Goal: Information Seeking & Learning: Learn about a topic

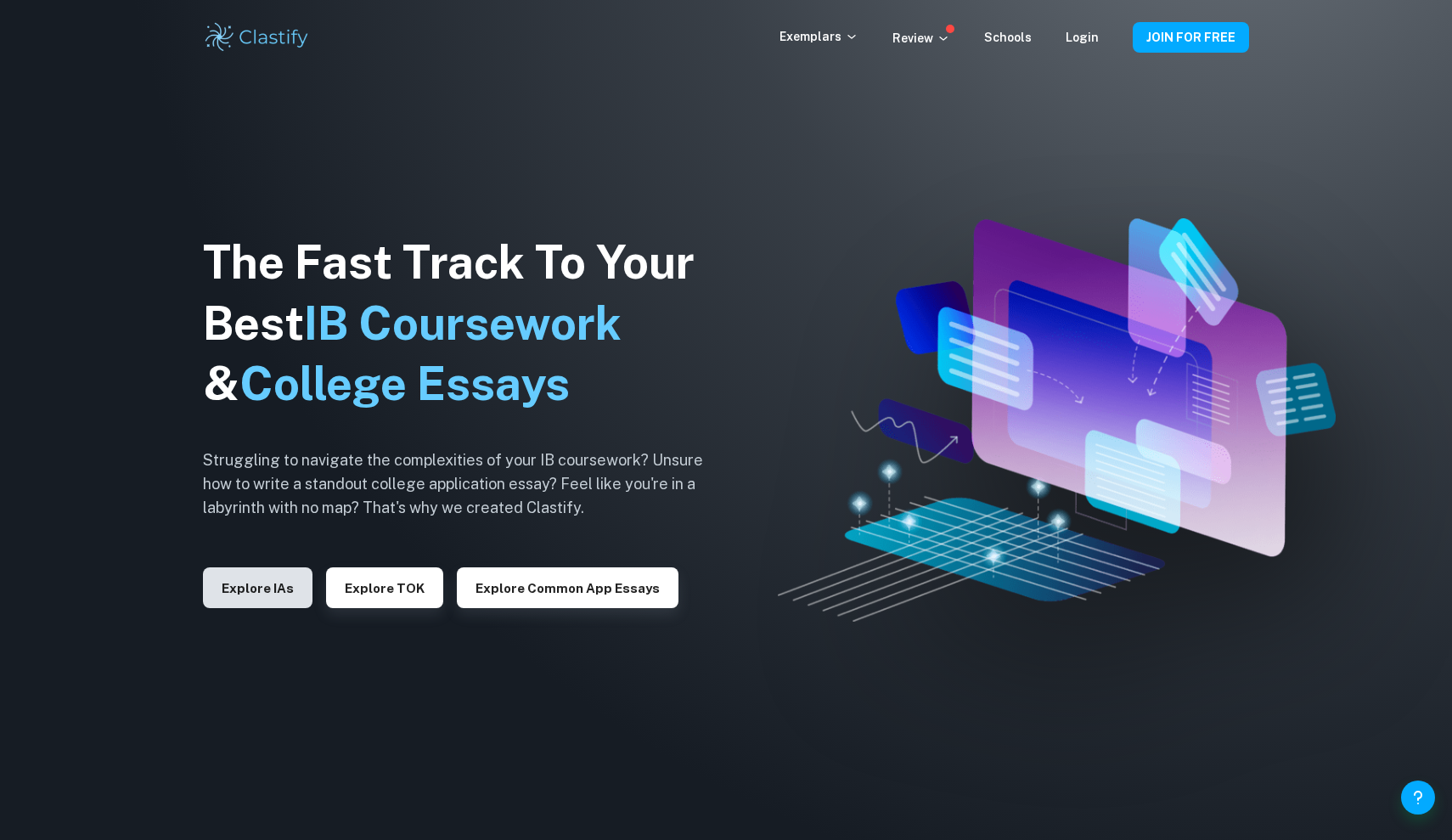
click at [282, 578] on button "Explore IAs" at bounding box center [258, 587] width 110 height 41
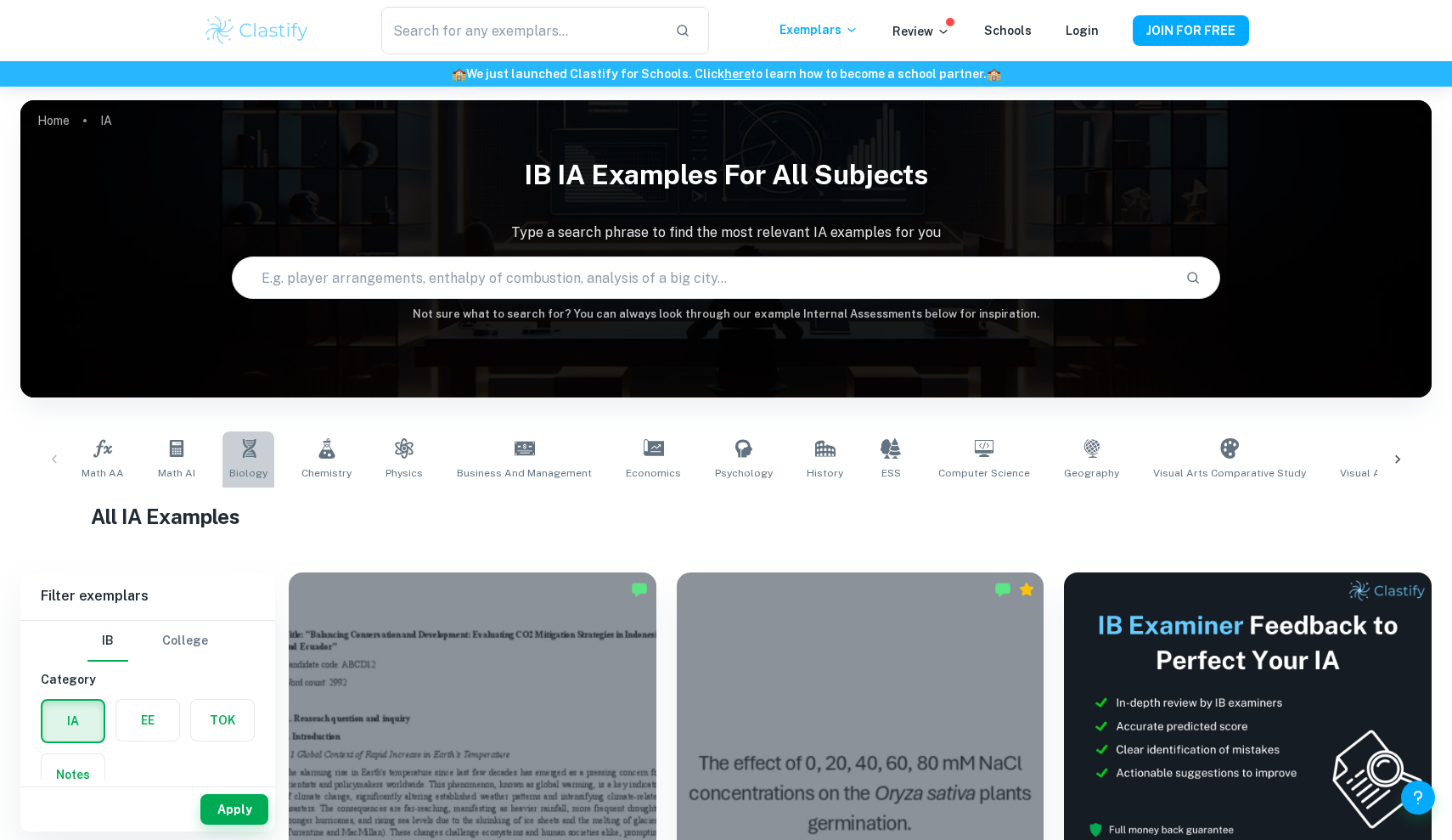
click at [252, 474] on span "Biology" at bounding box center [247, 473] width 38 height 16
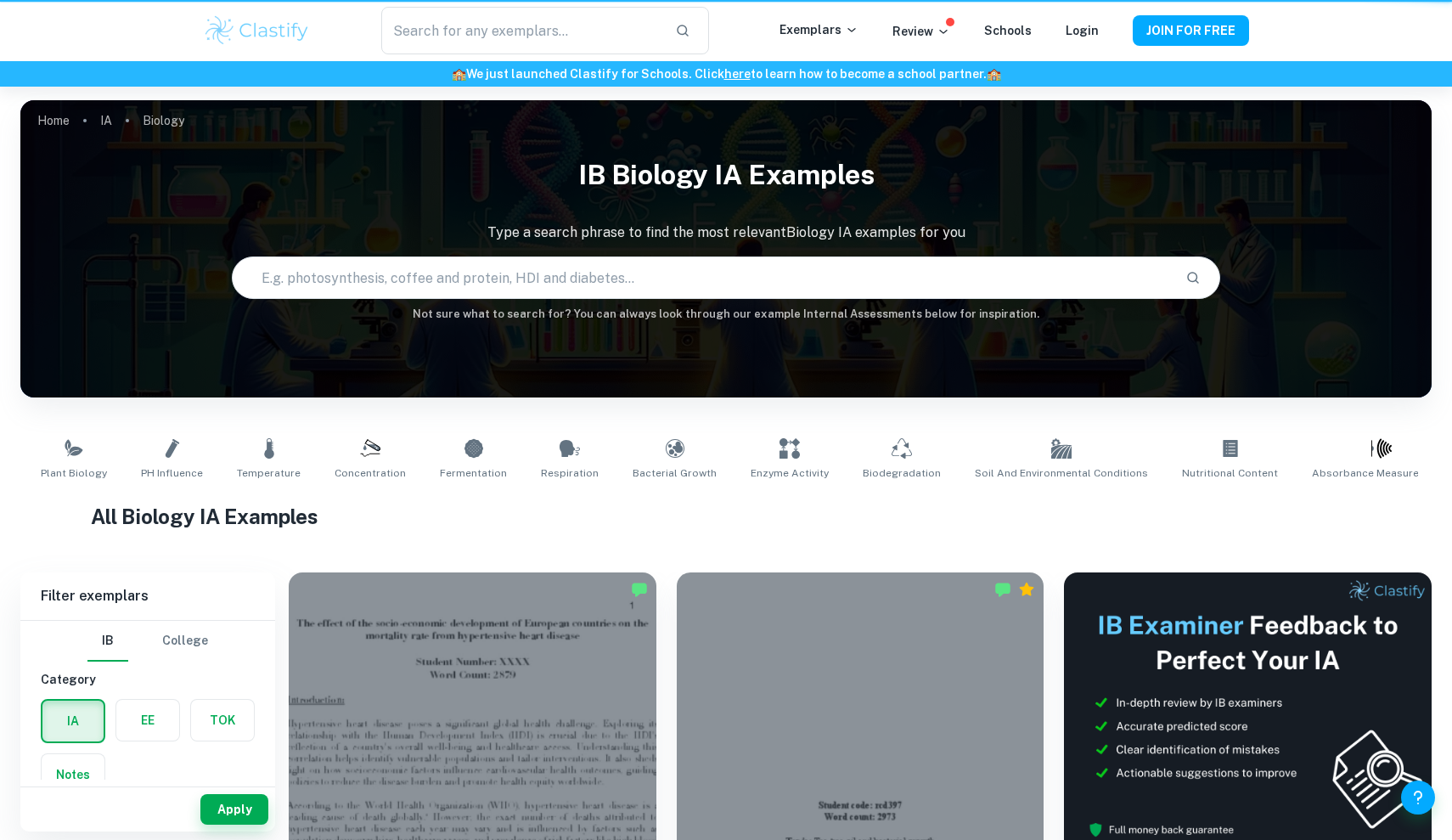
type input "Biology"
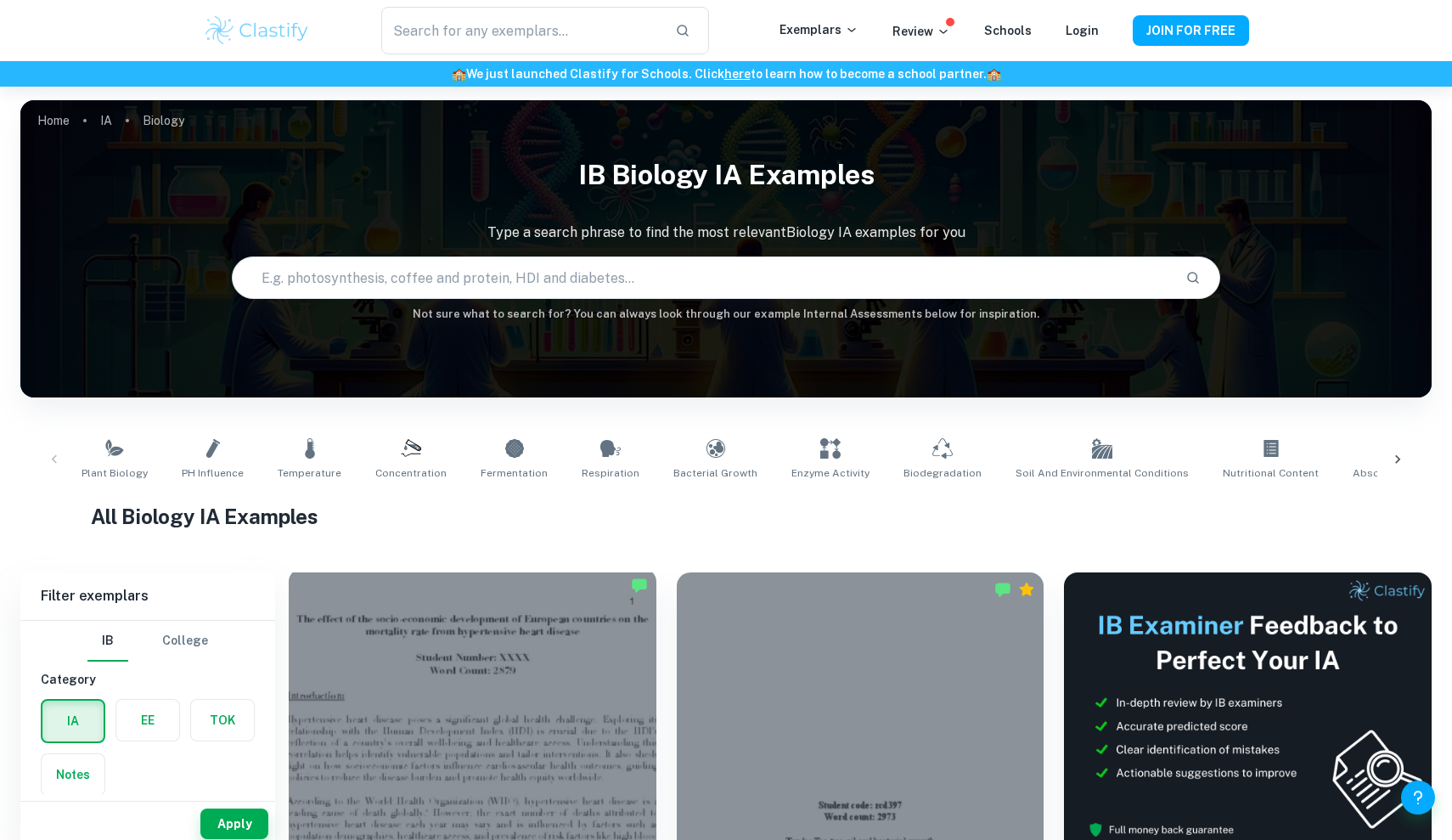
scroll to position [20, 0]
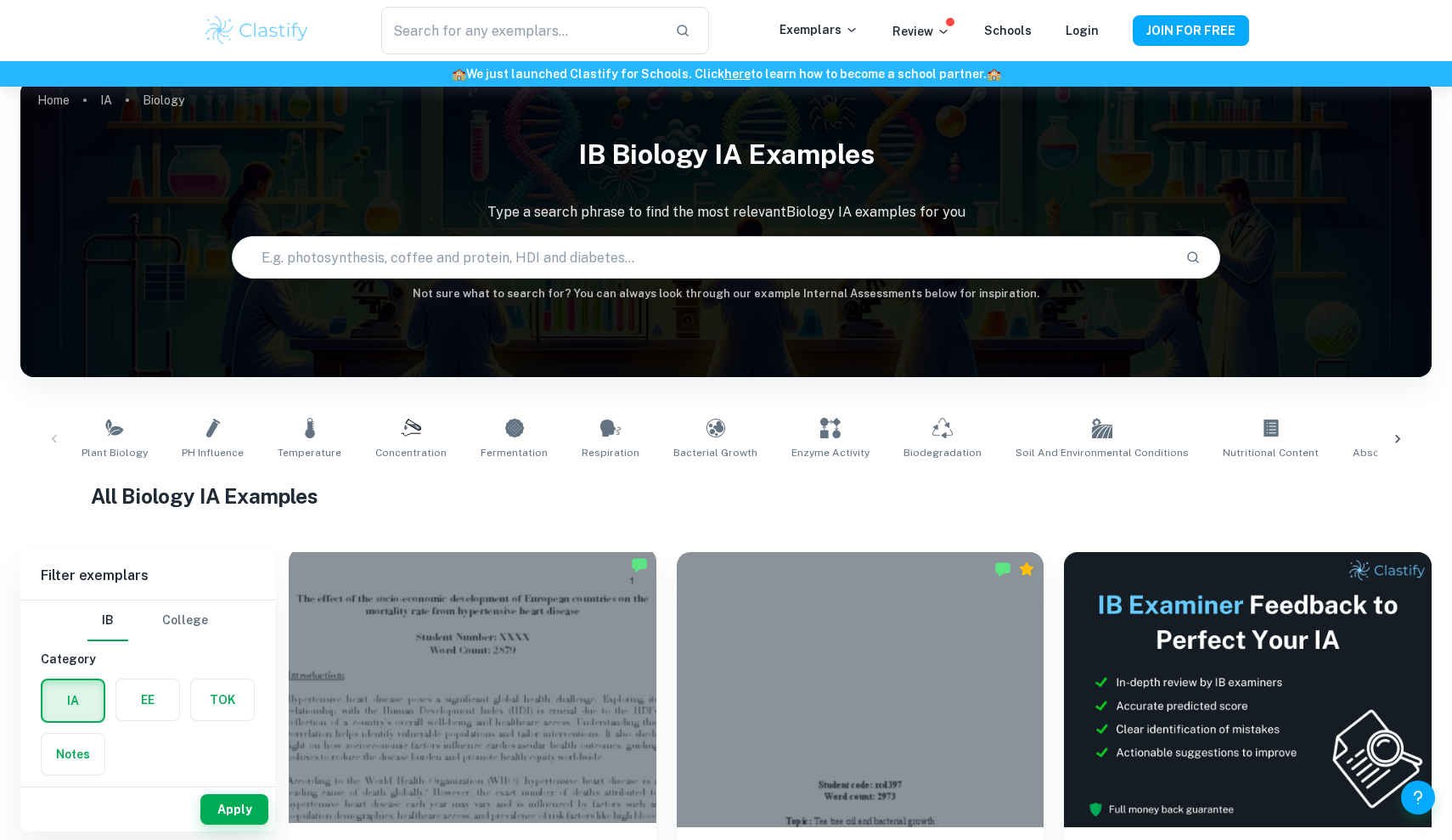
click at [453, 606] on div at bounding box center [473, 685] width 367 height 275
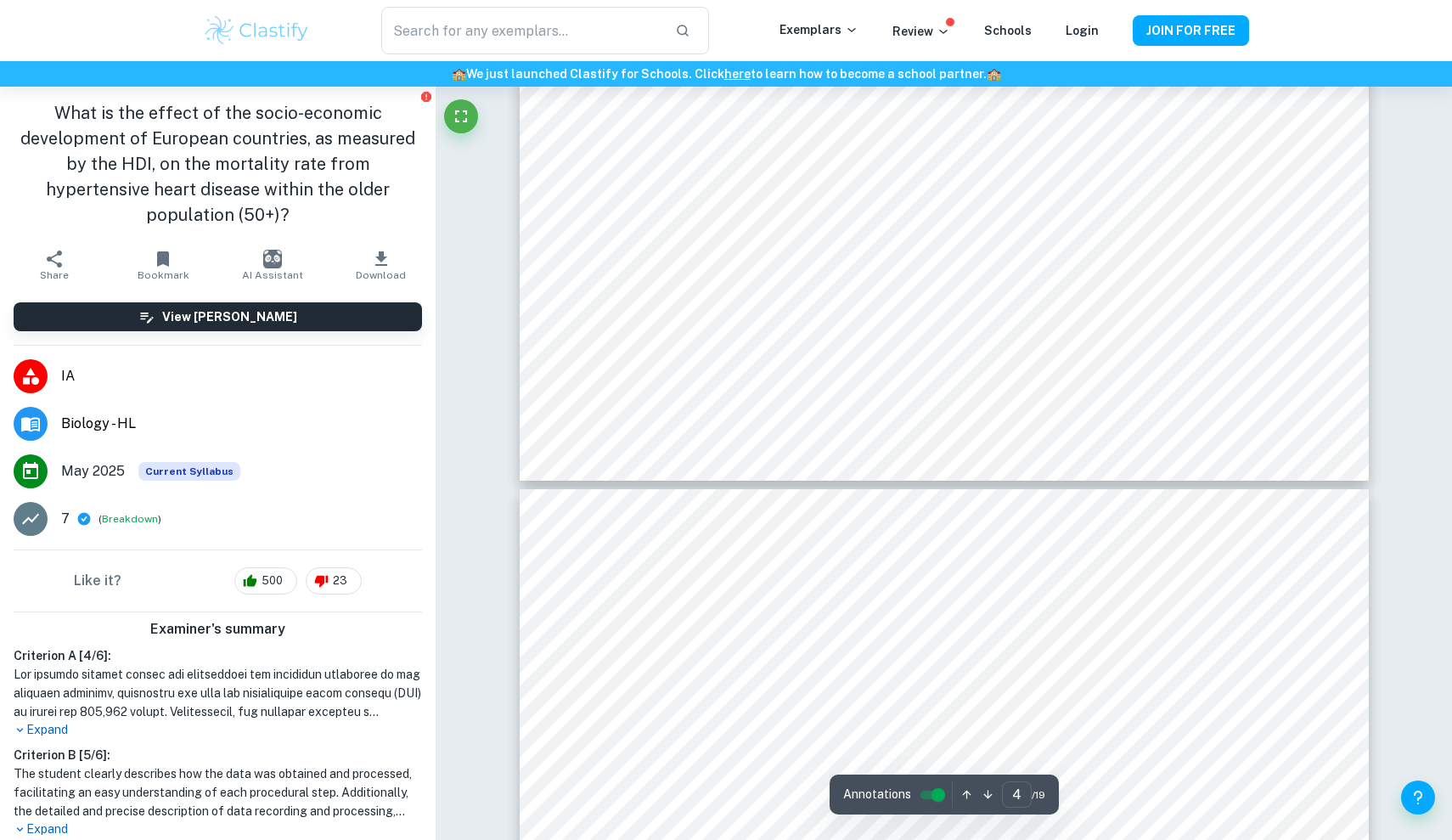
scroll to position [4725, 0]
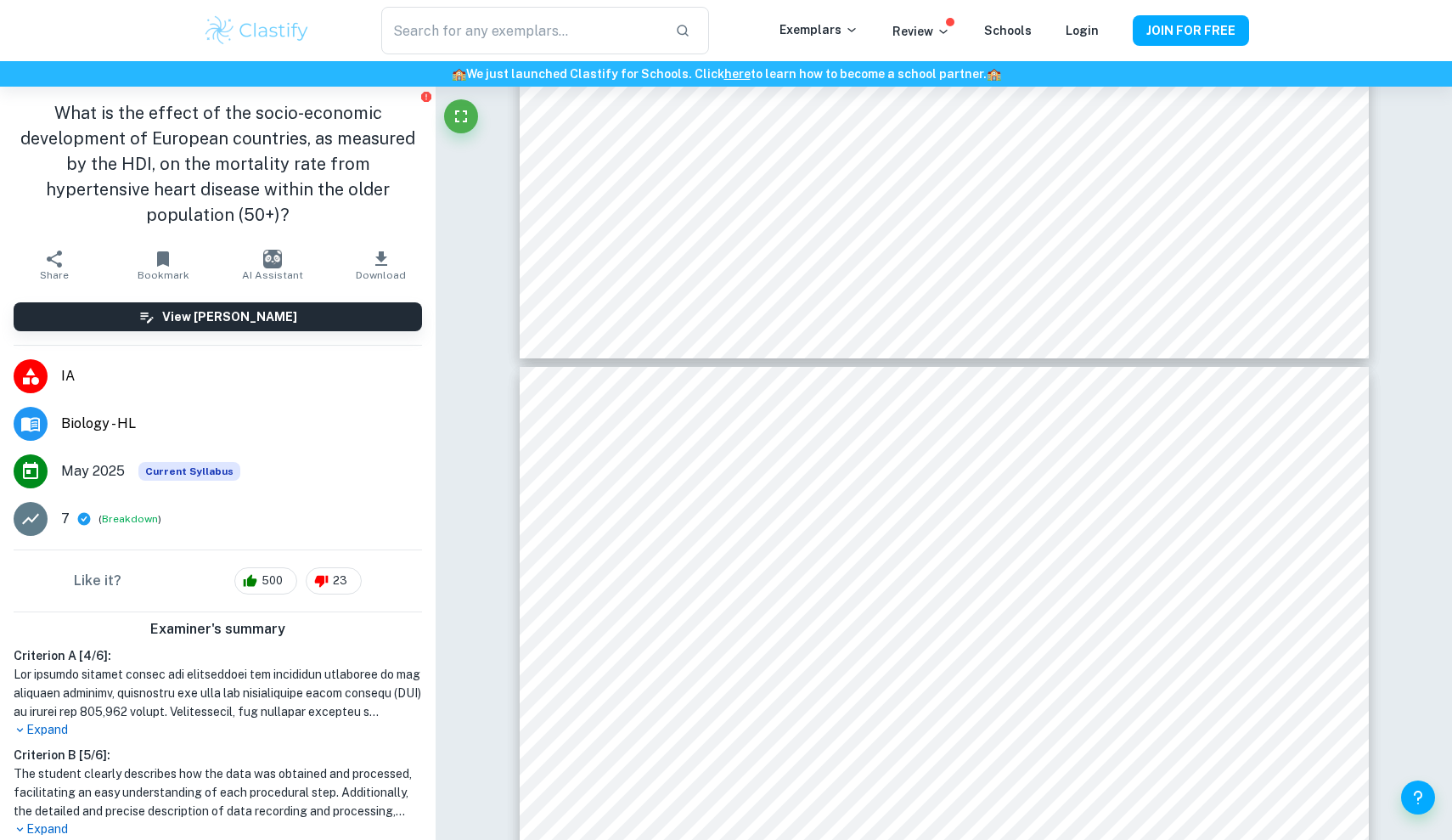
type input "5"
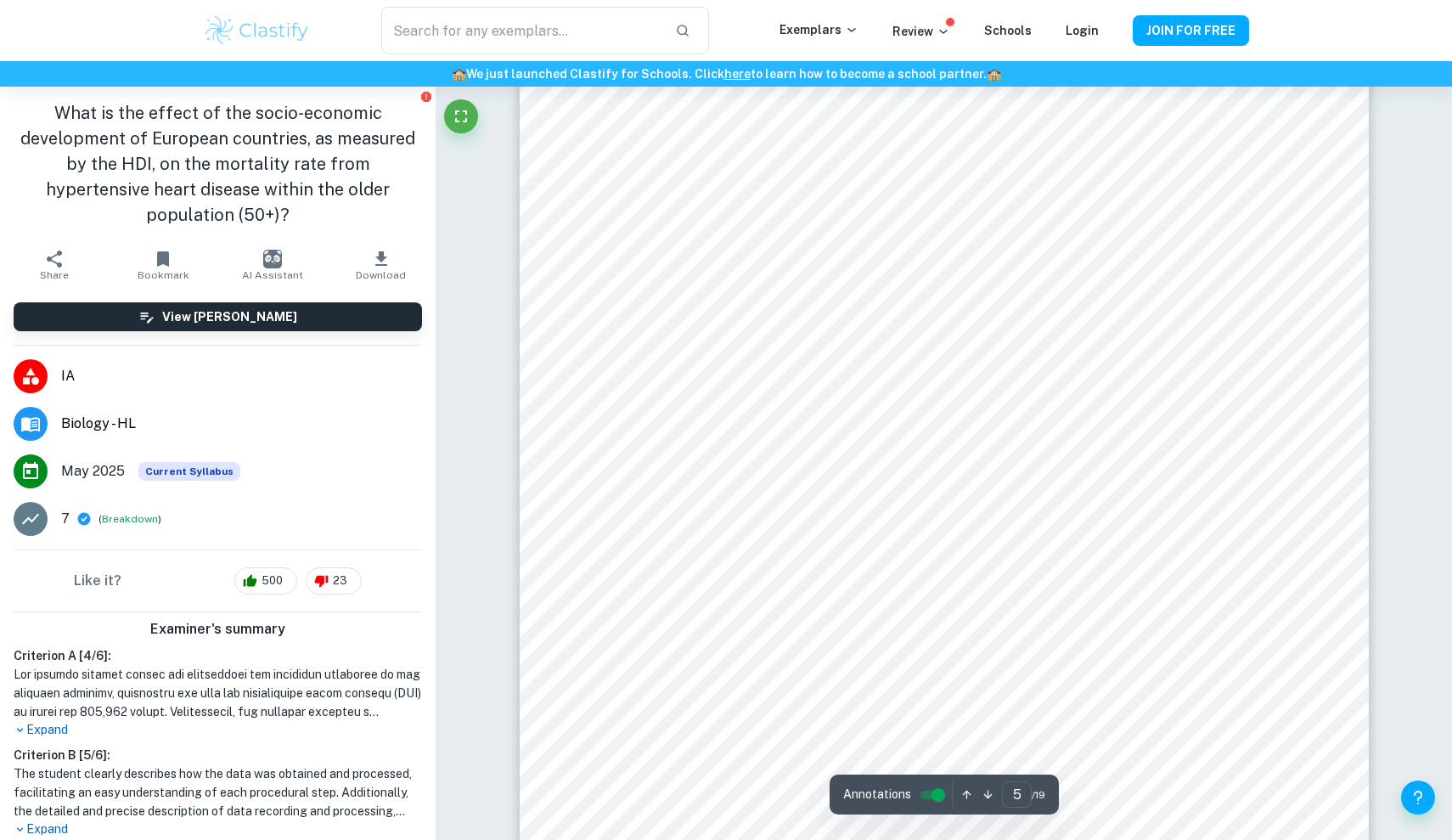
scroll to position [5503, 0]
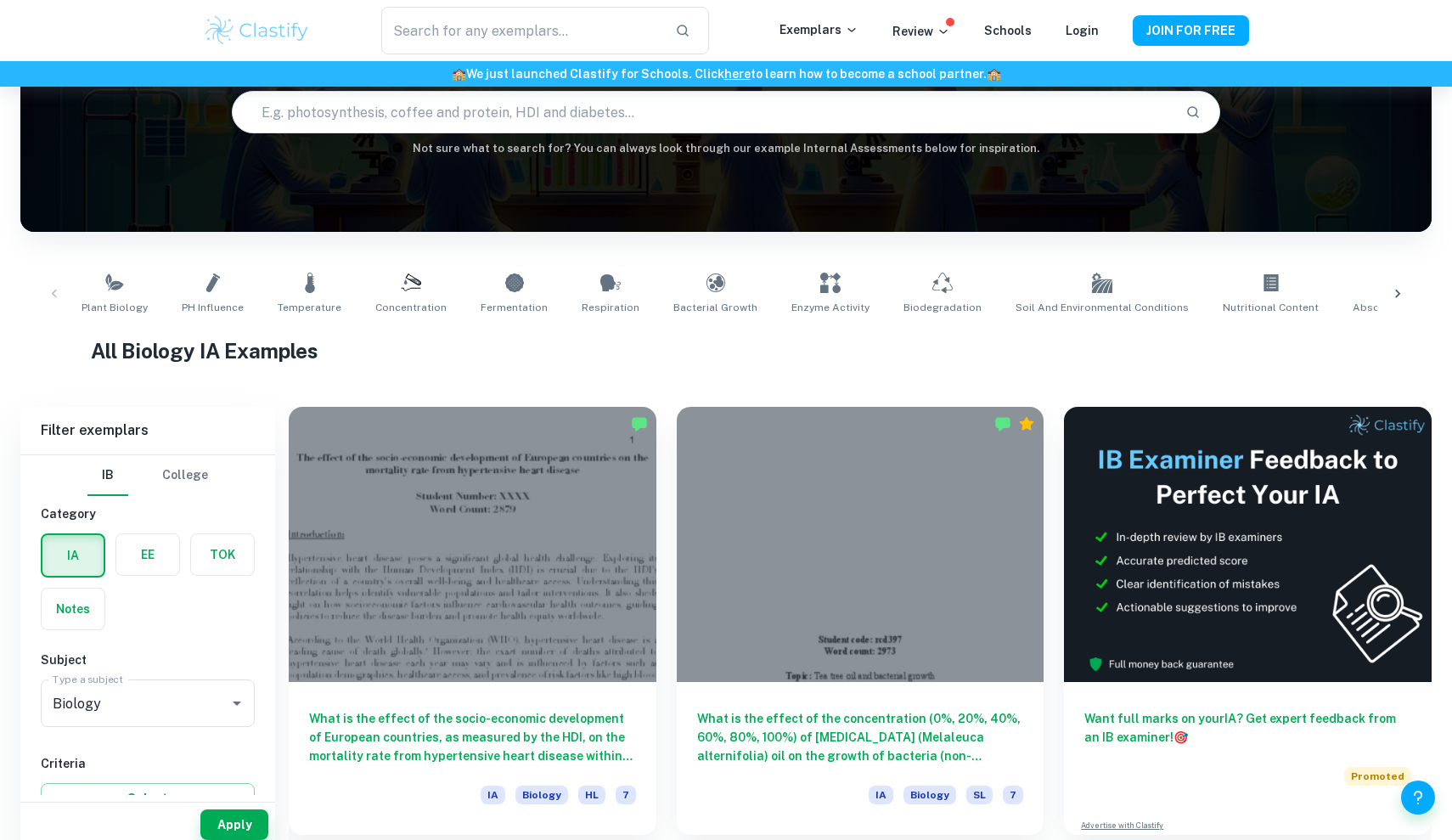
scroll to position [181, 0]
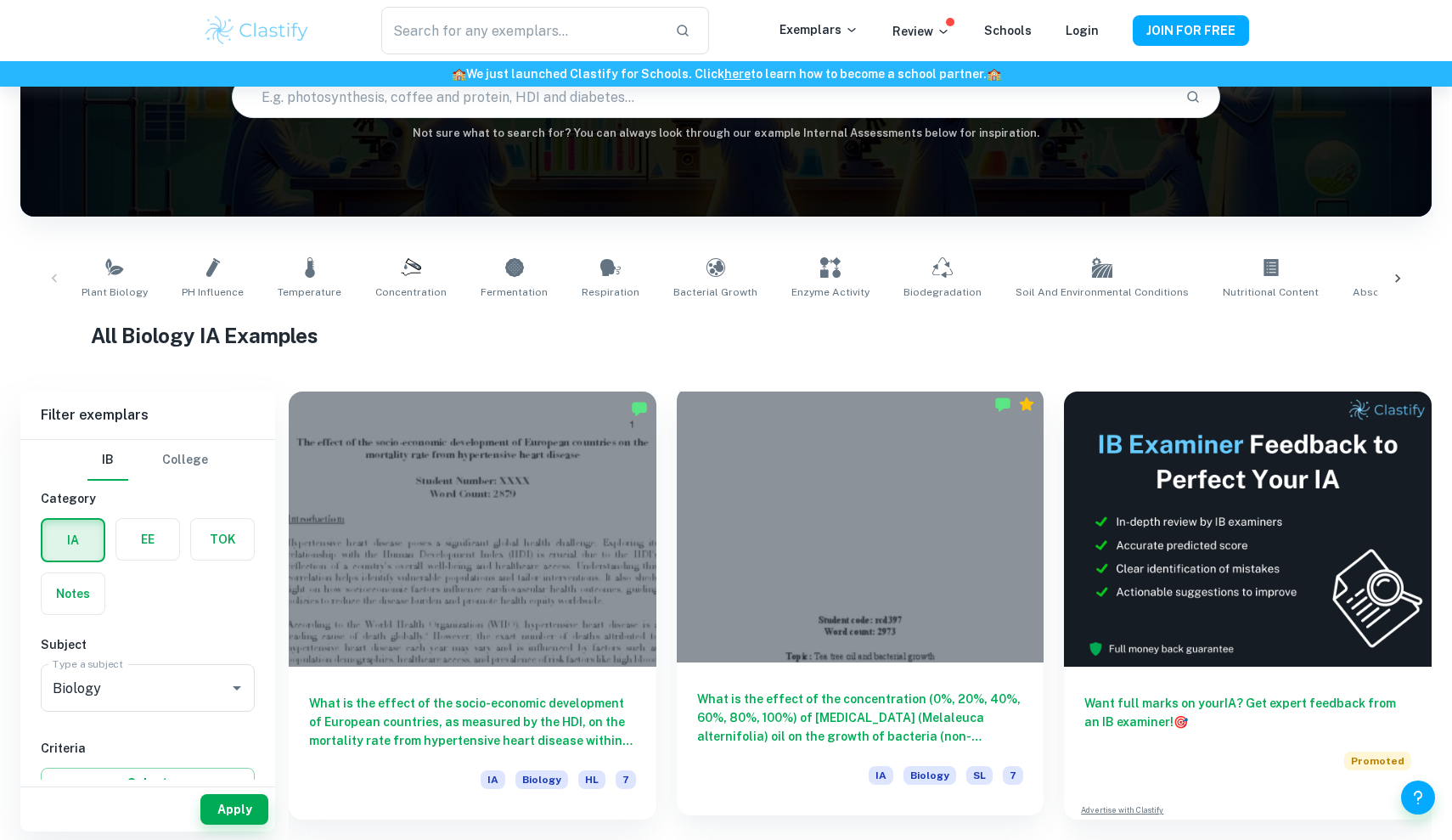
click at [725, 524] on div at bounding box center [860, 524] width 367 height 275
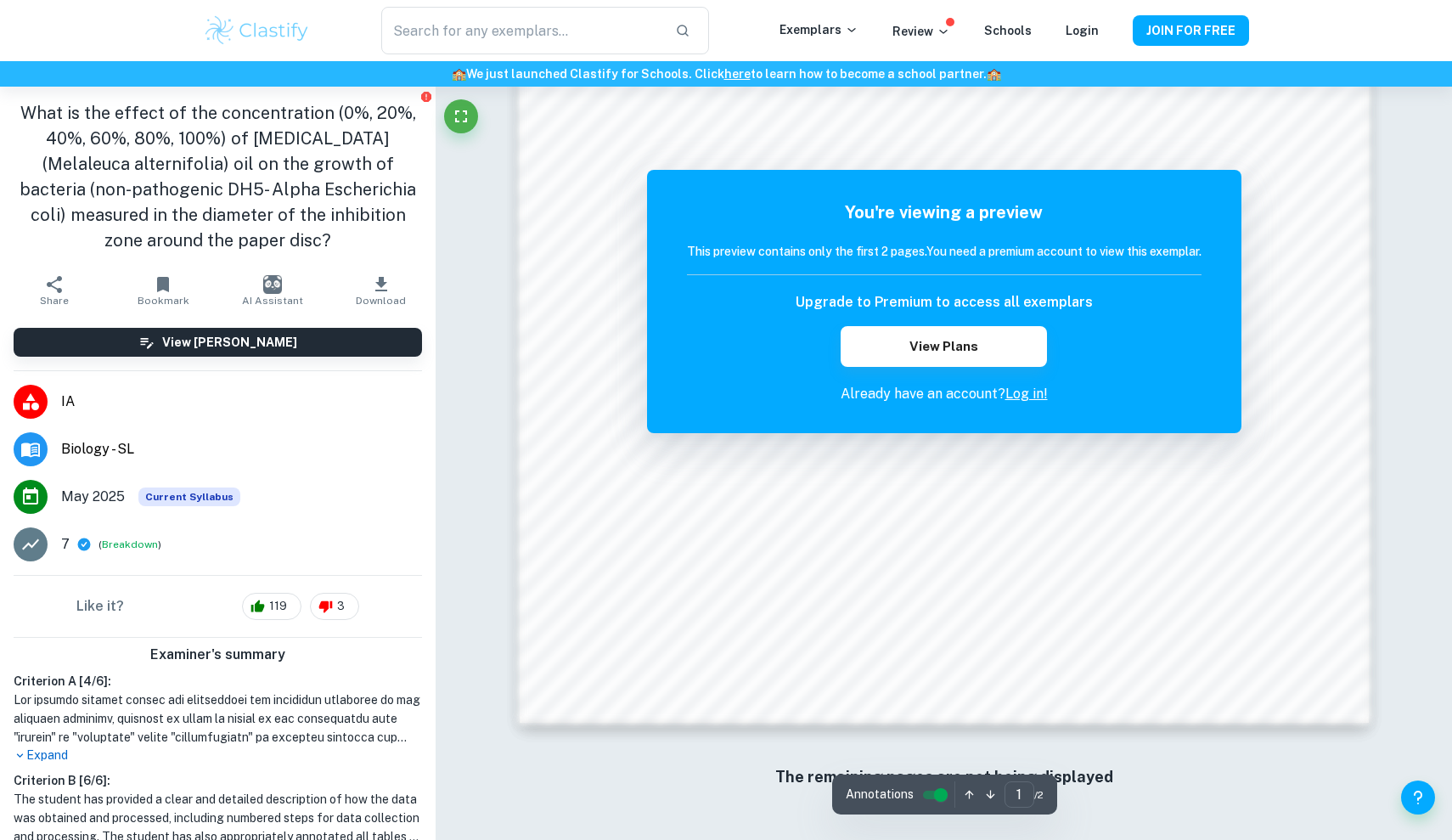
scroll to position [1791, 0]
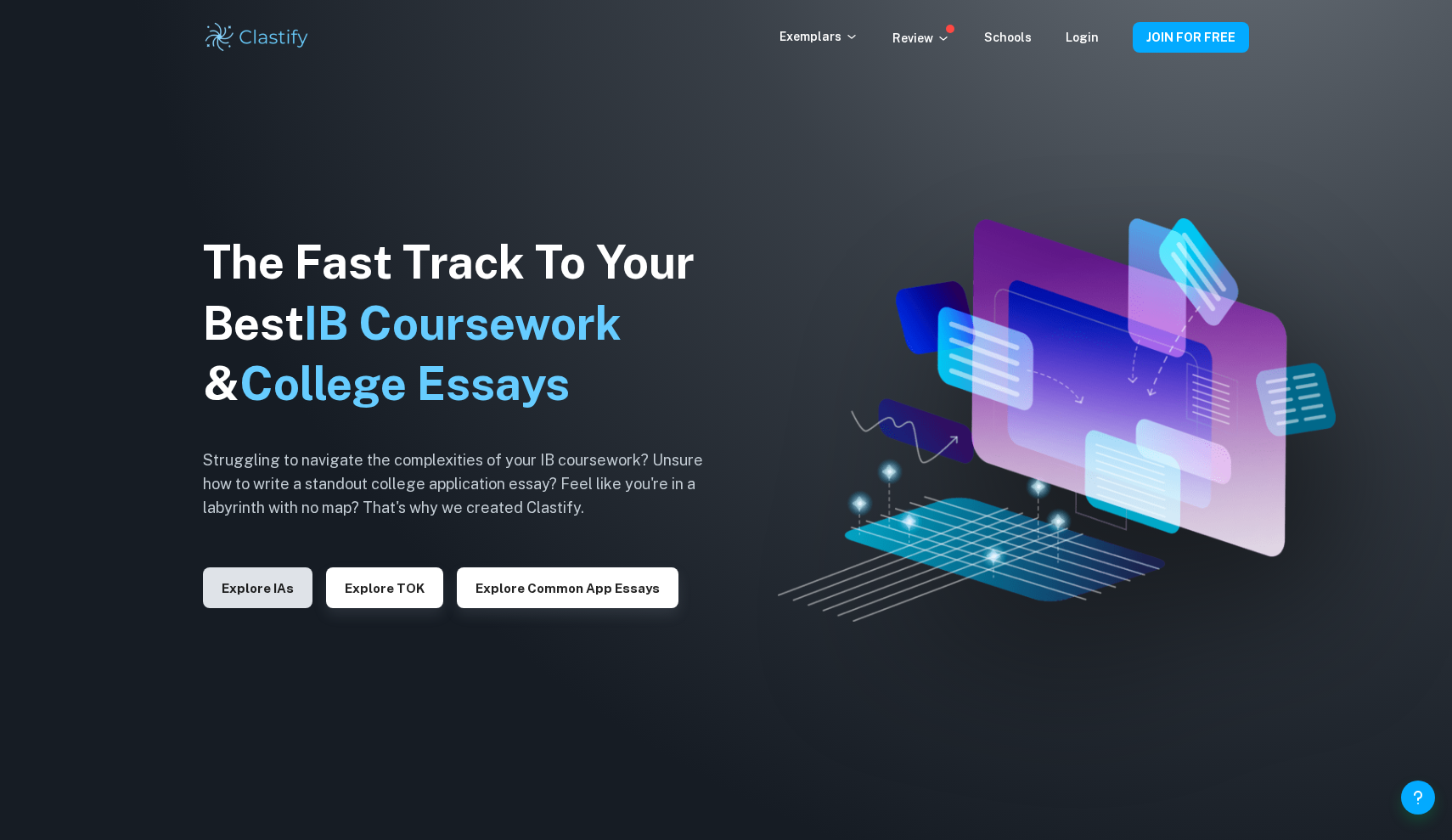
click at [270, 593] on button "Explore IAs" at bounding box center [258, 587] width 110 height 41
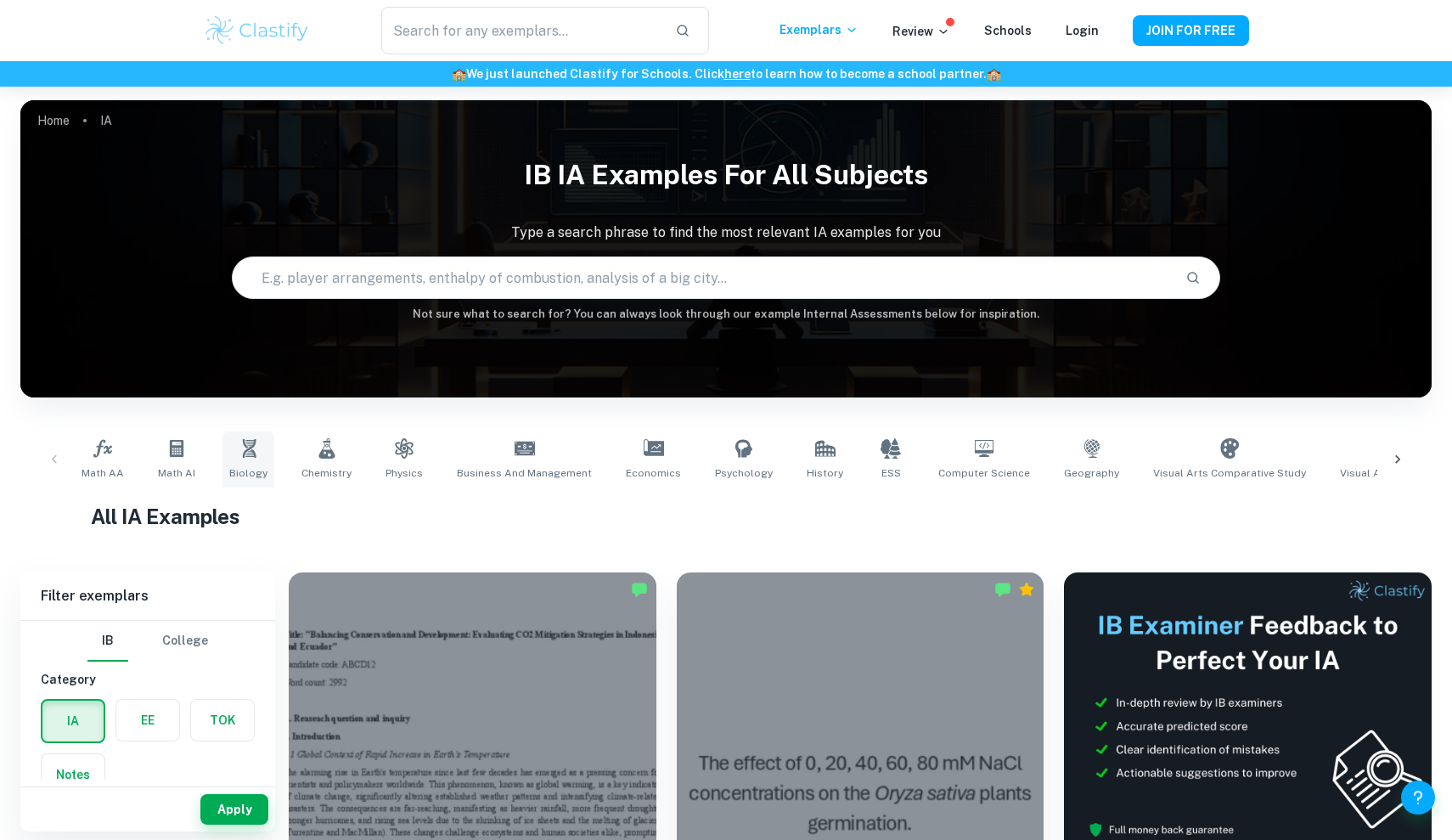
click at [242, 439] on icon at bounding box center [248, 449] width 14 height 18
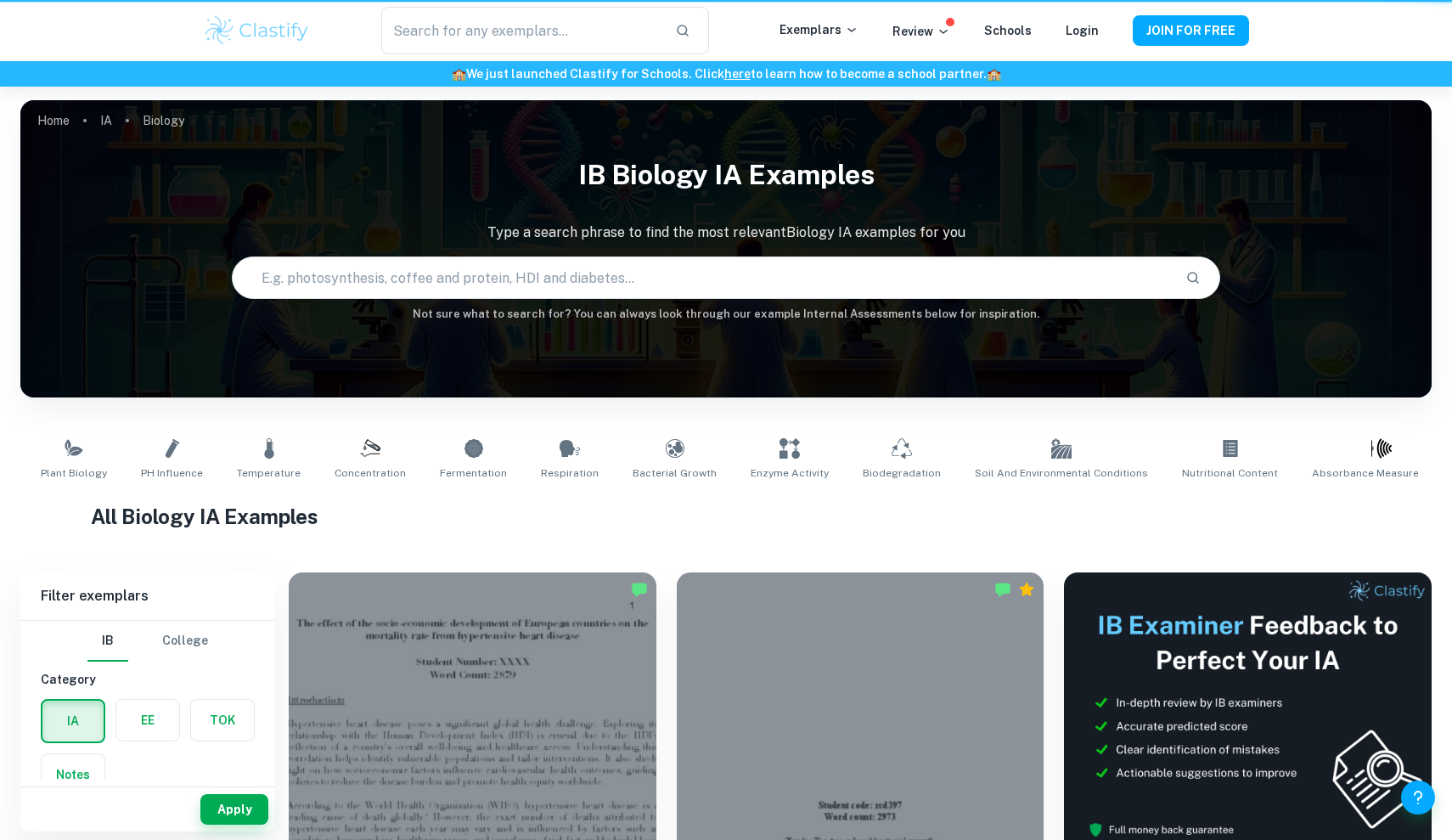
type input "Biology"
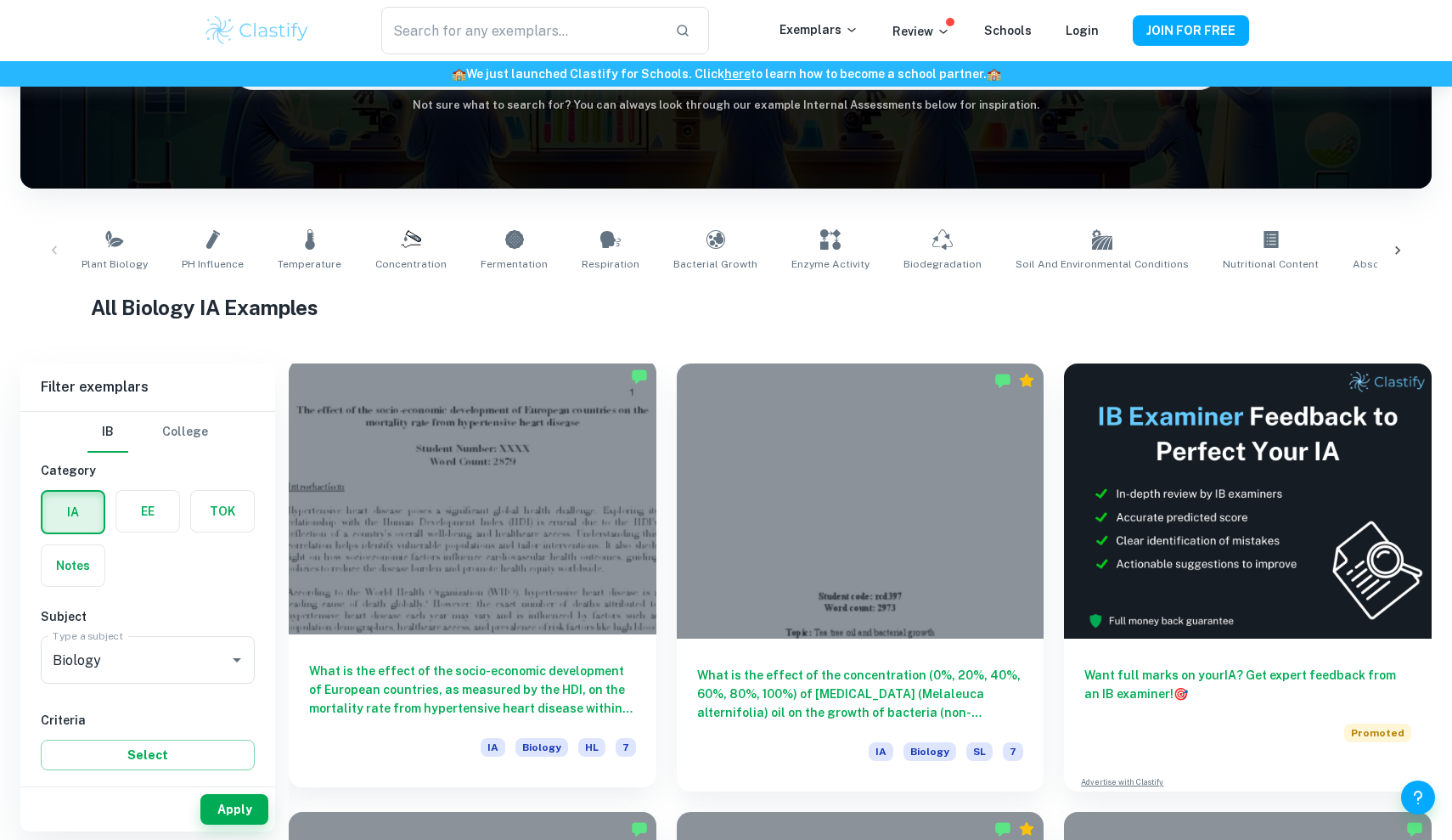
scroll to position [209, 0]
click at [546, 517] on div at bounding box center [473, 497] width 367 height 275
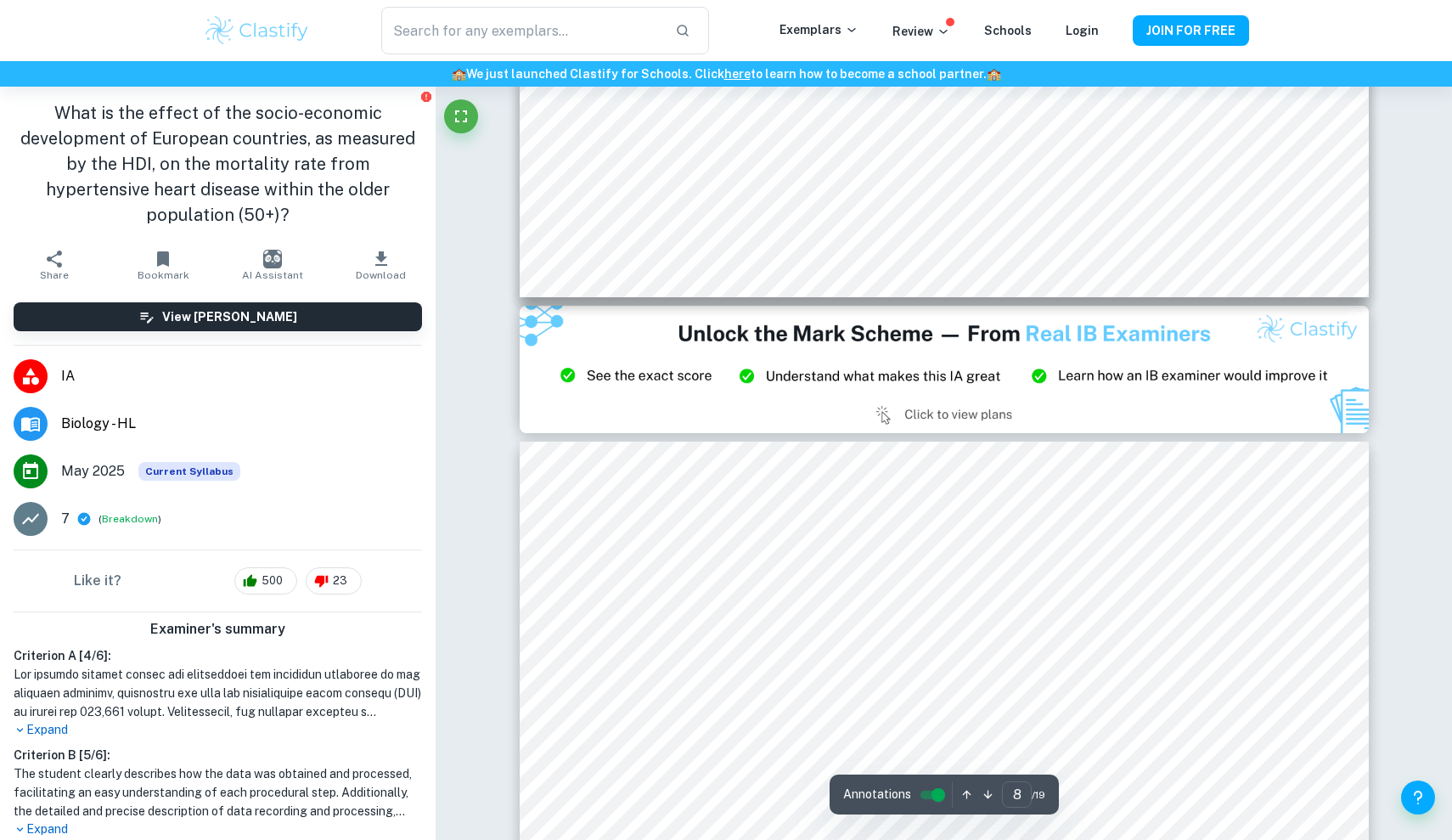
type input "9"
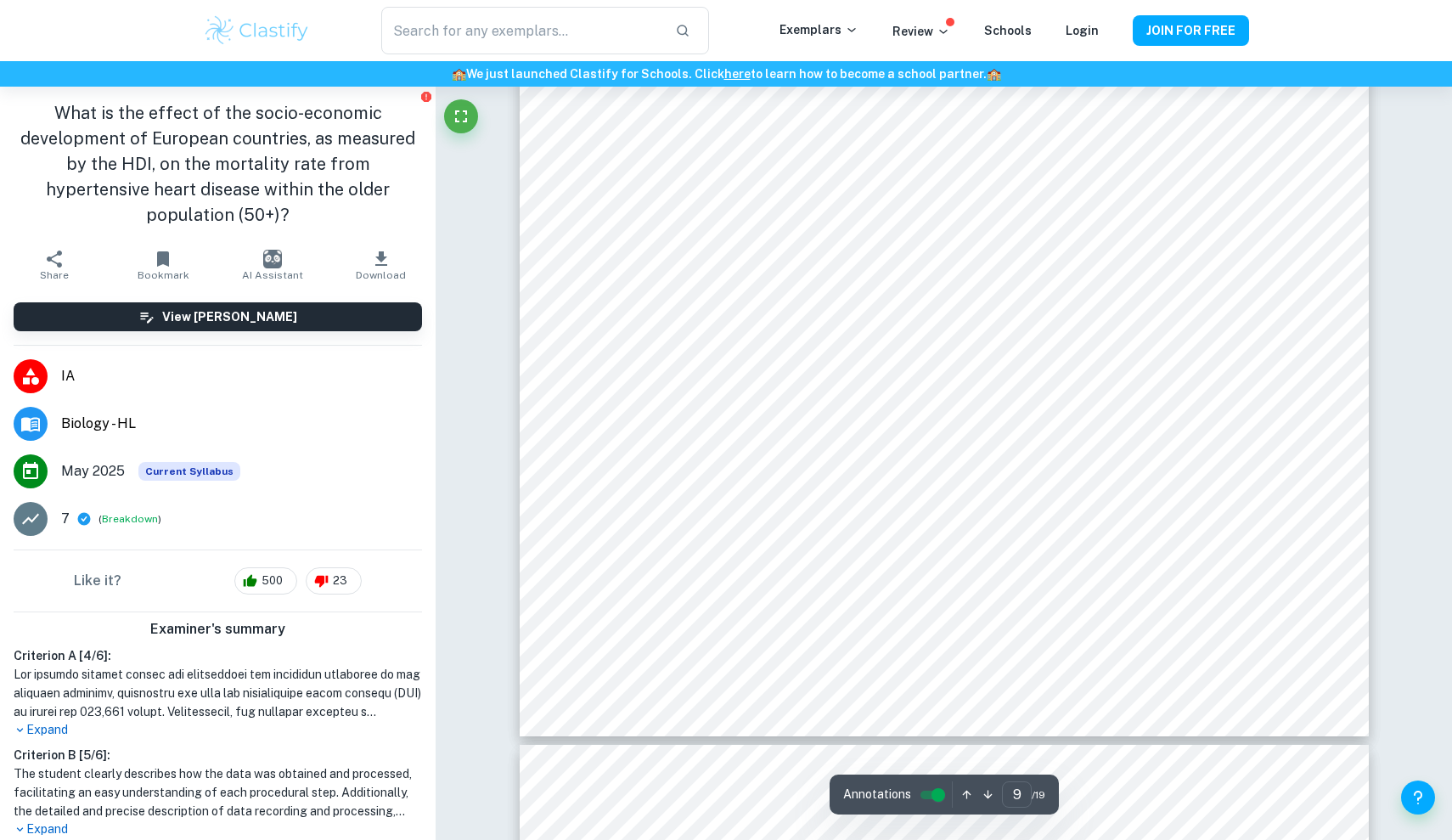
scroll to position [10939, 0]
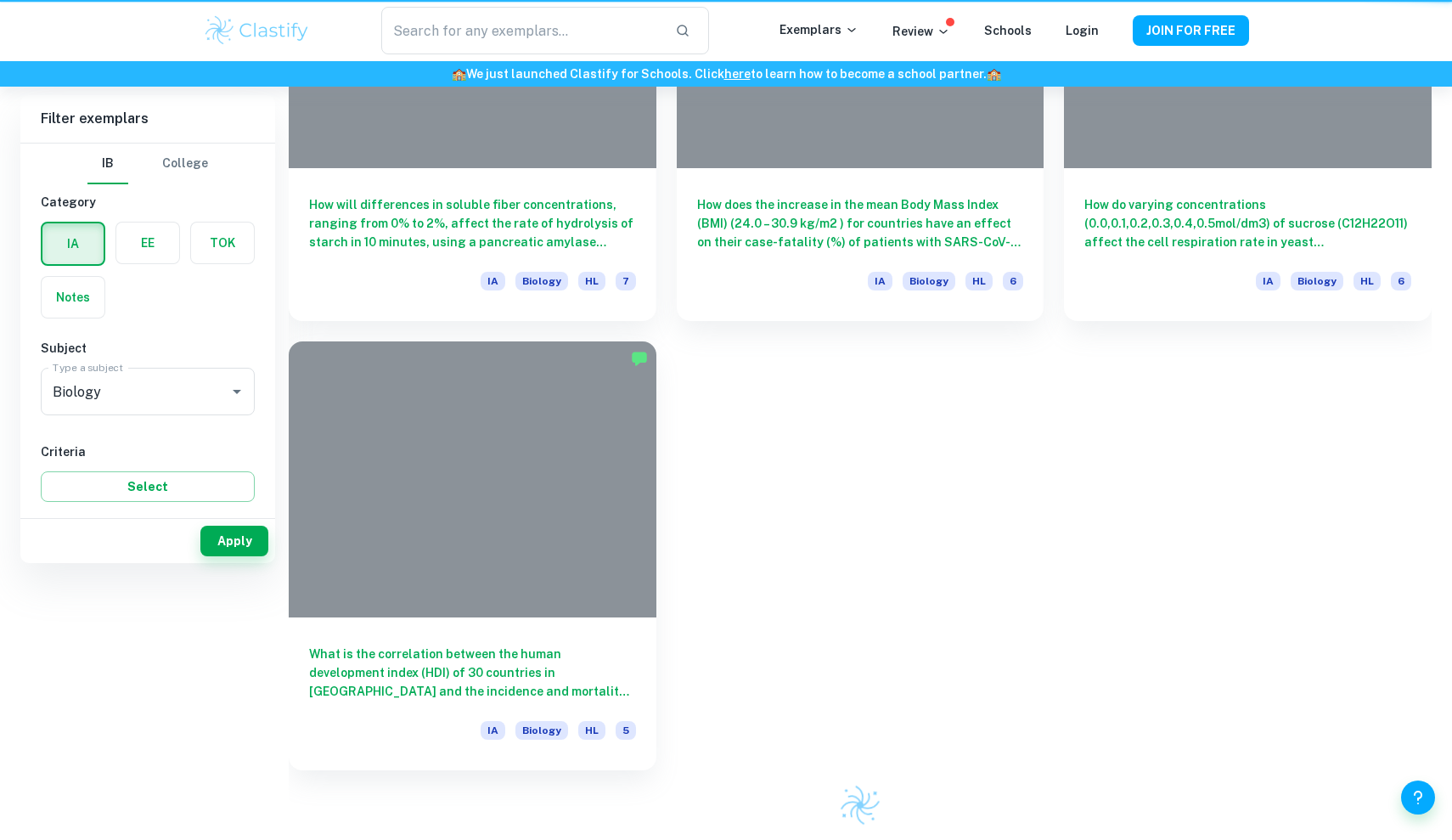
scroll to position [209, 0]
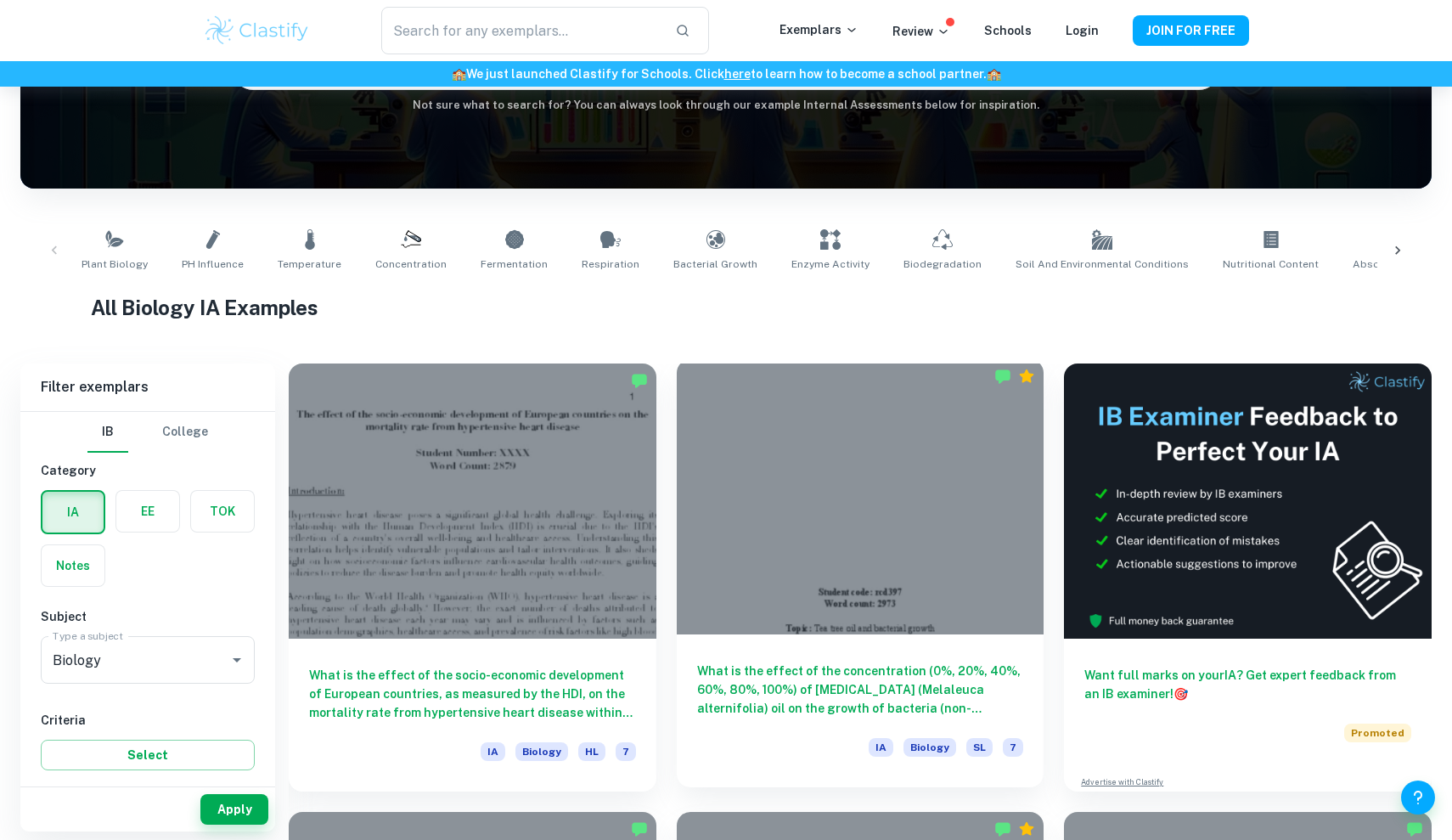
click at [798, 472] on div at bounding box center [860, 497] width 367 height 275
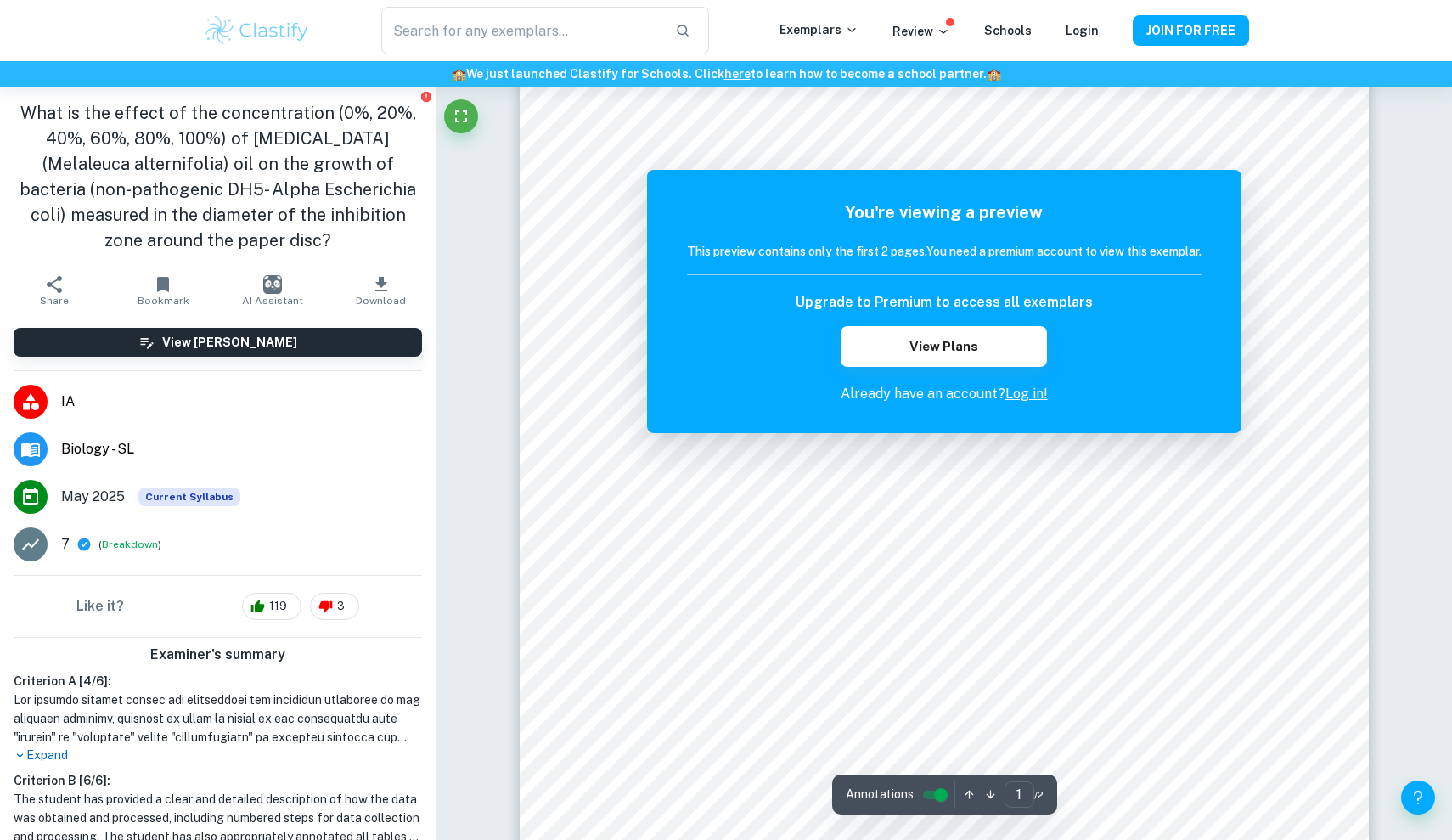
scroll to position [99, 0]
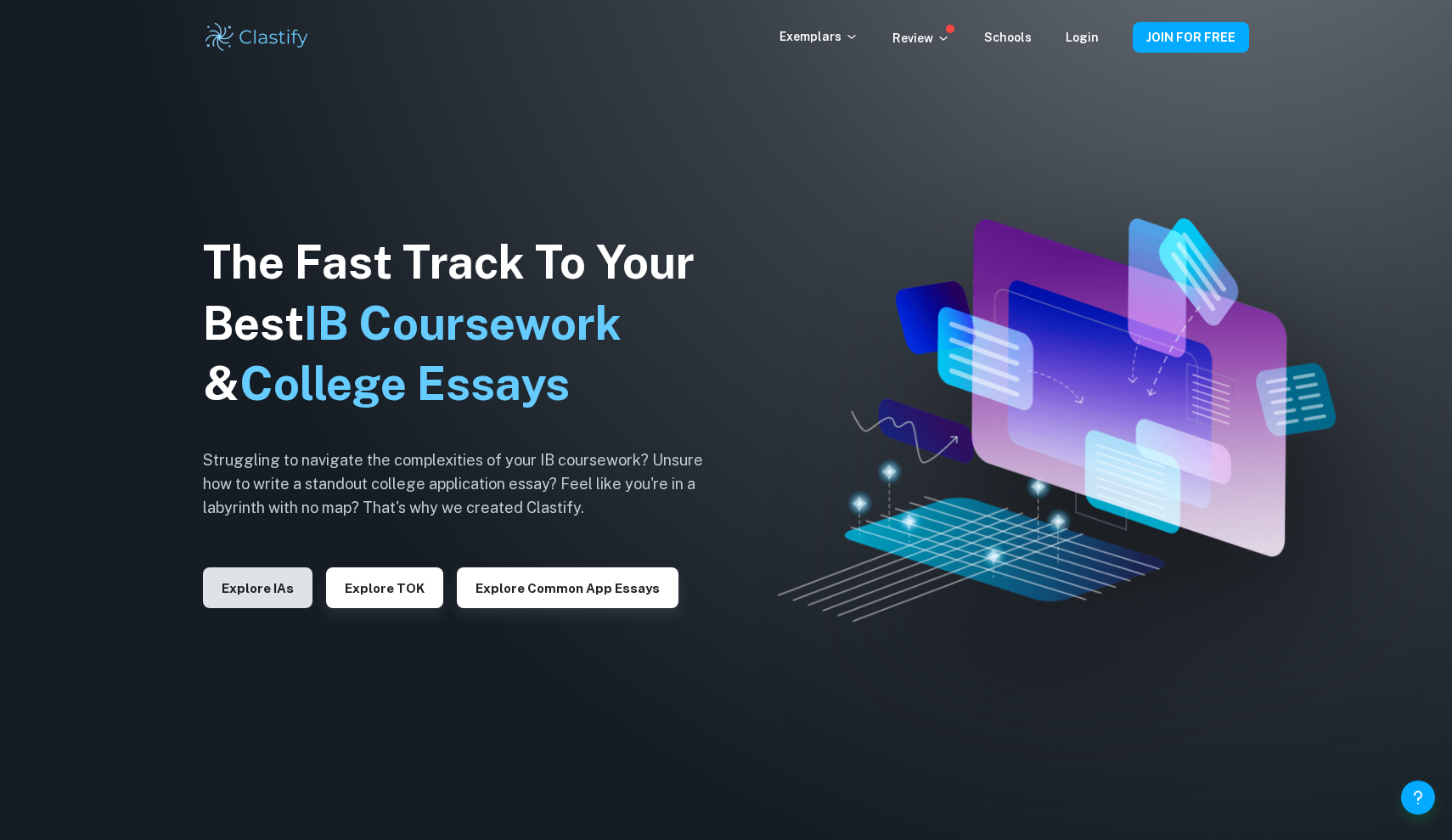
click at [282, 602] on button "Explore IAs" at bounding box center [258, 587] width 110 height 41
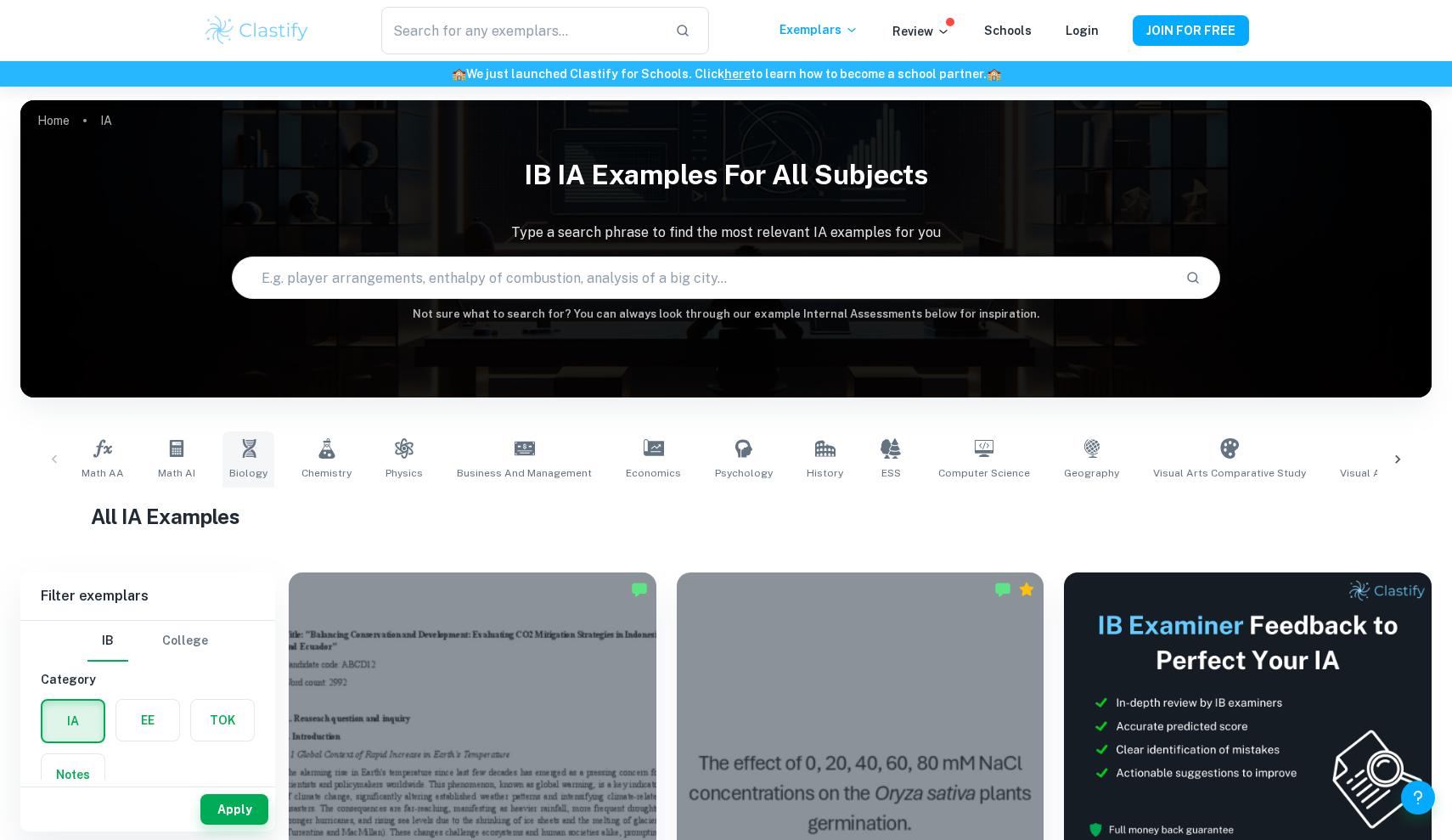
click at [246, 464] on link "Biology" at bounding box center [248, 459] width 52 height 56
